Goal: Find specific page/section: Find specific page/section

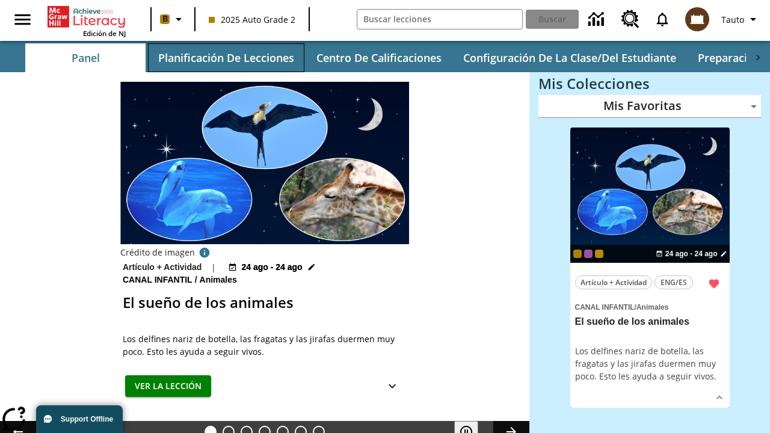
click at [225, 58] on button "Planificación de lecciones" at bounding box center [226, 57] width 156 height 29
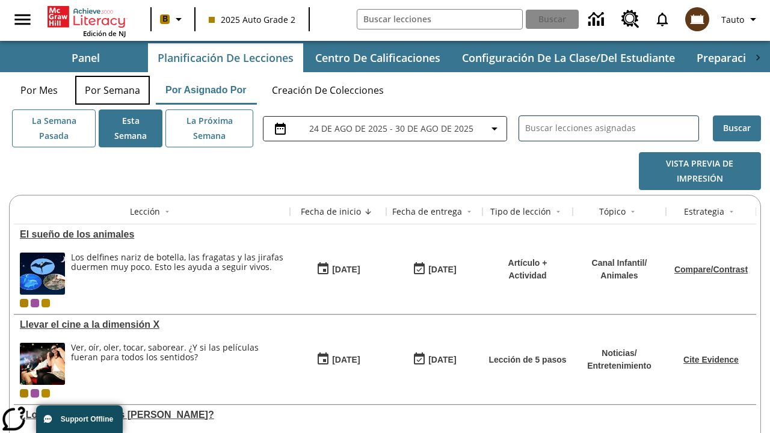
click at [112, 90] on button "Por semana" at bounding box center [112, 90] width 75 height 29
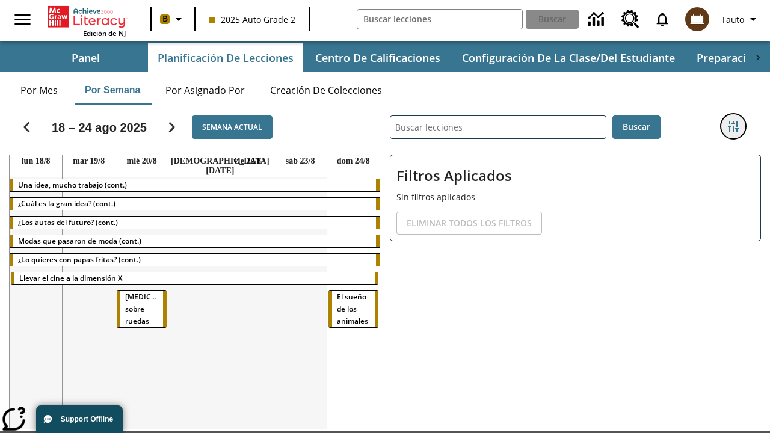
click at [732, 126] on icon "Menú lateral de filtros" at bounding box center [732, 126] width 11 height 11
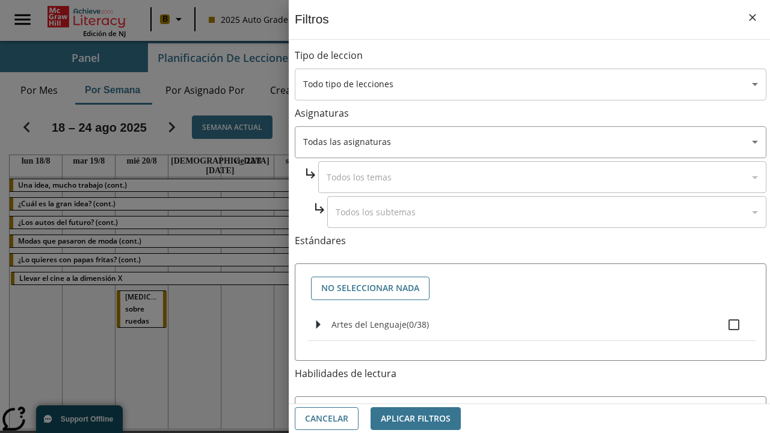
click at [530, 84] on body "[MEDICAL_DATA] al contenido principal Edición de NJ B 2025 Auto Grade 2 Buscar …" at bounding box center [385, 254] width 770 height 508
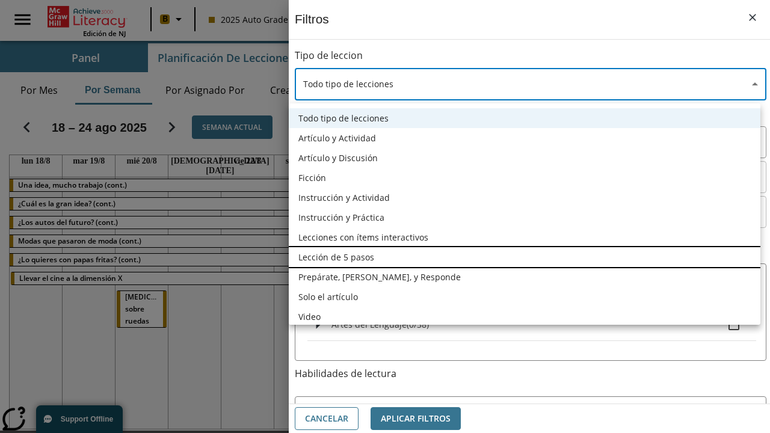
click at [524, 257] on li "Lección de 5 pasos" at bounding box center [524, 257] width 471 height 20
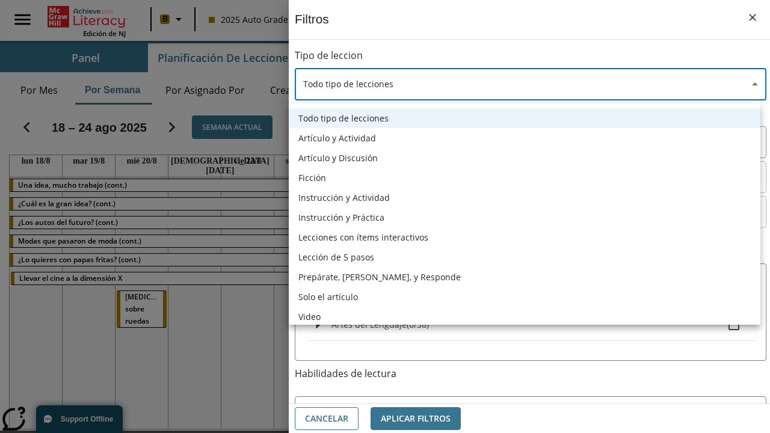
type input "1"
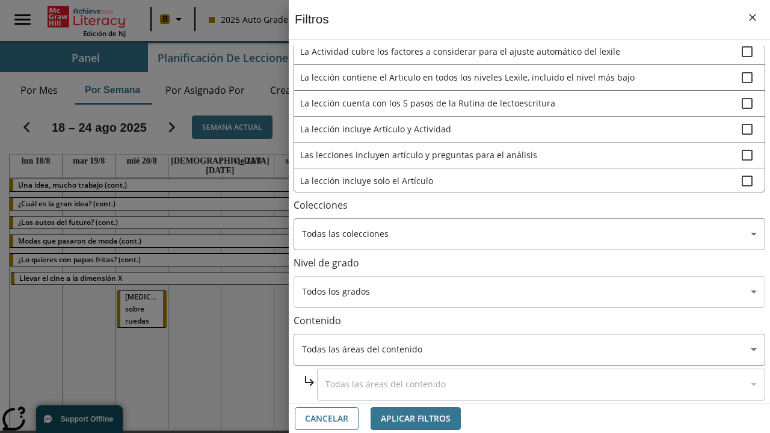
click at [528, 292] on body "[MEDICAL_DATA] al contenido principal Edición de NJ B 2025 Auto Grade 2 Buscar …" at bounding box center [385, 254] width 770 height 508
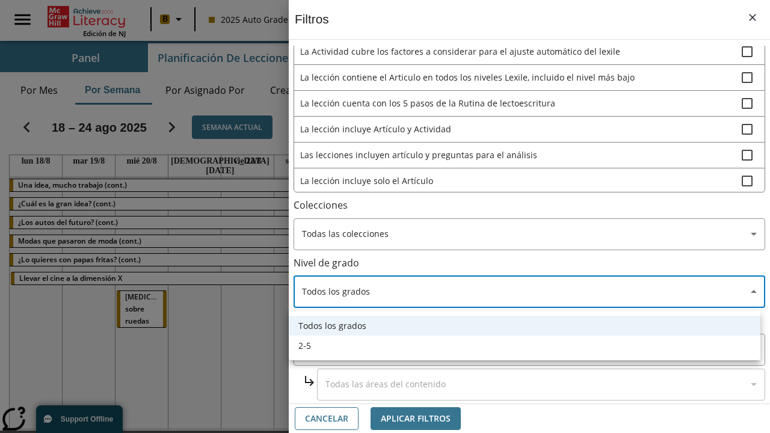
scroll to position [563, 2]
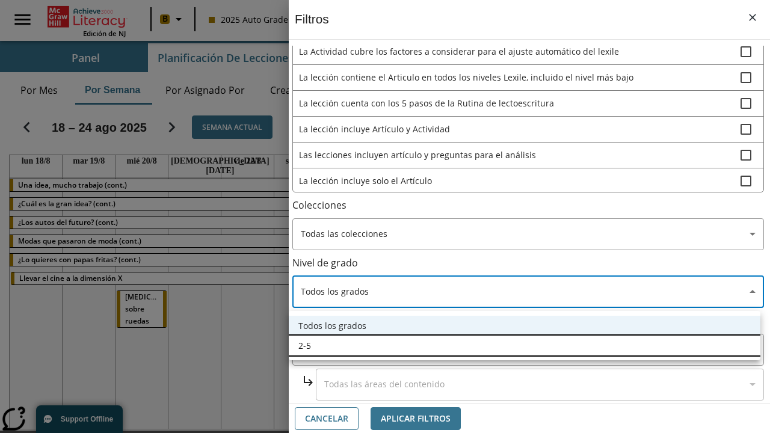
click at [524, 345] on li "2-5" at bounding box center [524, 345] width 471 height 20
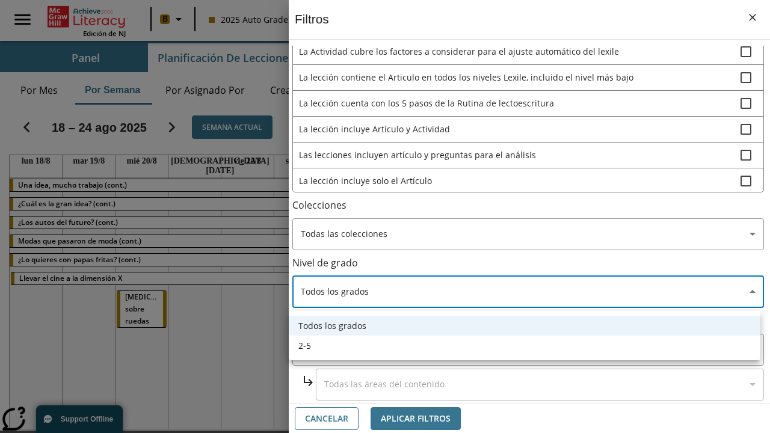
type input "1"
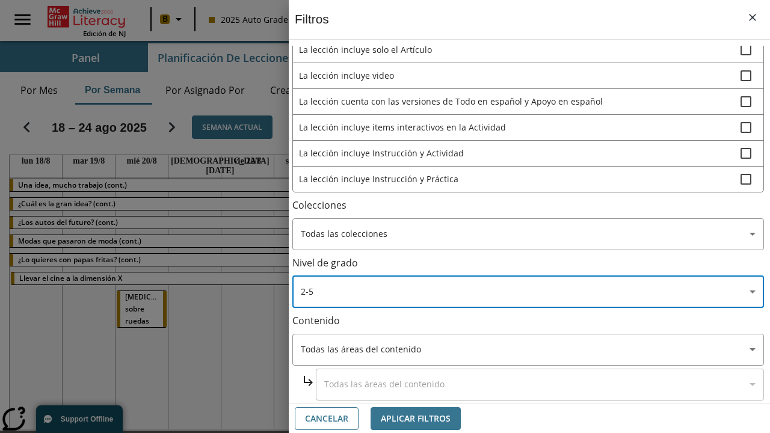
click at [528, 76] on span "La lección incluye video" at bounding box center [519, 75] width 441 height 13
checkbox input "true"
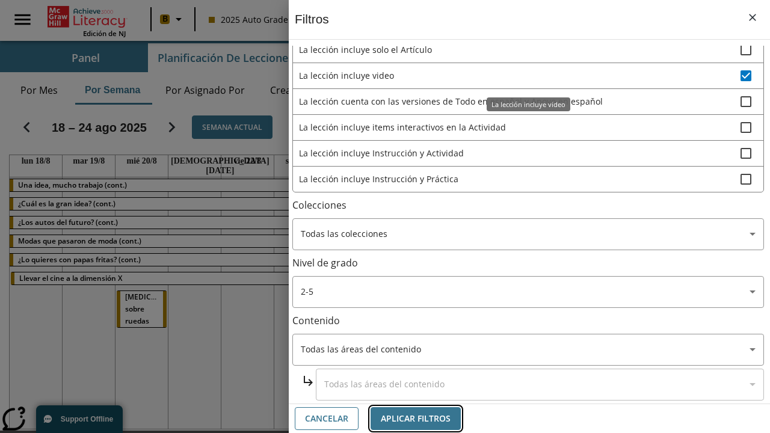
click at [415, 418] on button "Aplicar Filtros" at bounding box center [415, 418] width 90 height 23
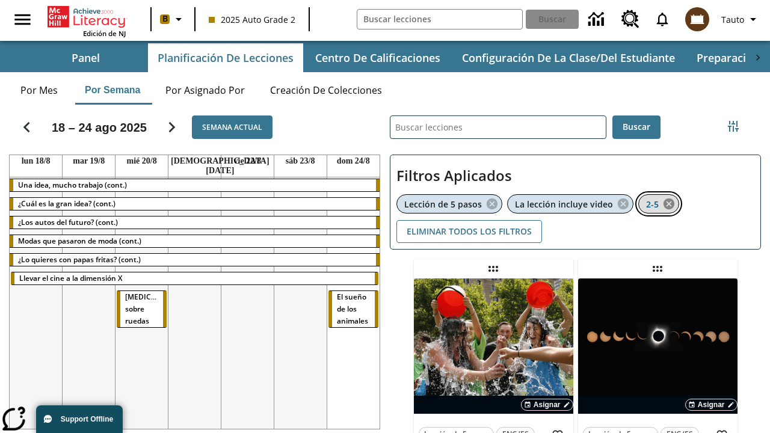
click at [669, 204] on icon "Eliminar 2-5 el ítem seleccionado del filtro" at bounding box center [668, 203] width 13 height 13
click at [732, 126] on icon "Menú lateral de filtros" at bounding box center [732, 126] width 11 height 11
